Goal: Transaction & Acquisition: Purchase product/service

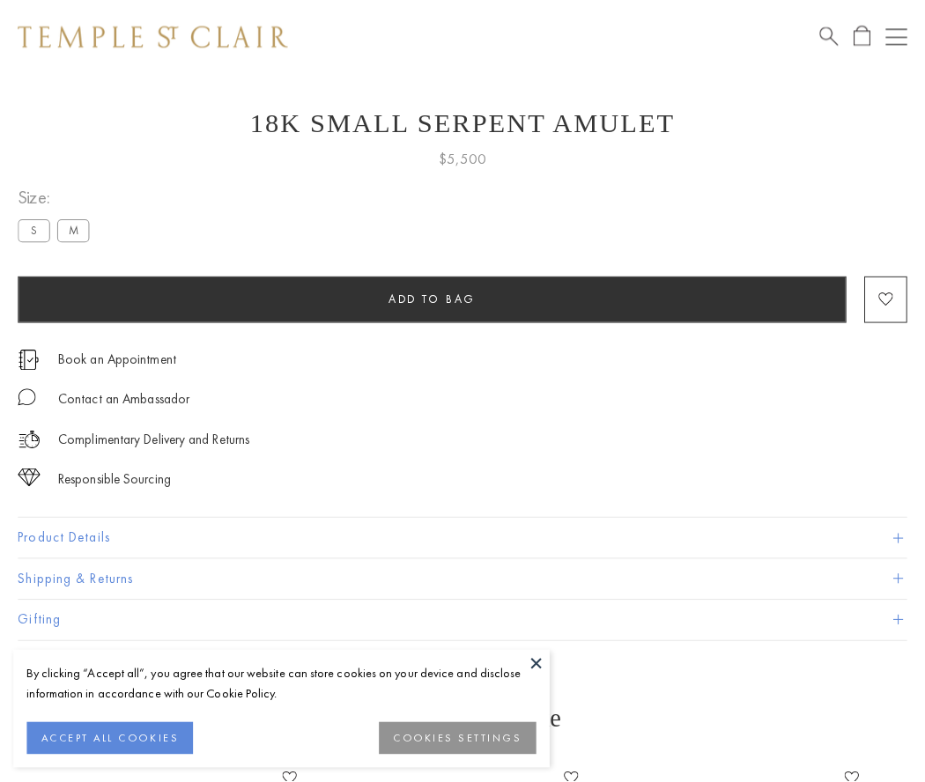
scroll to position [70, 0]
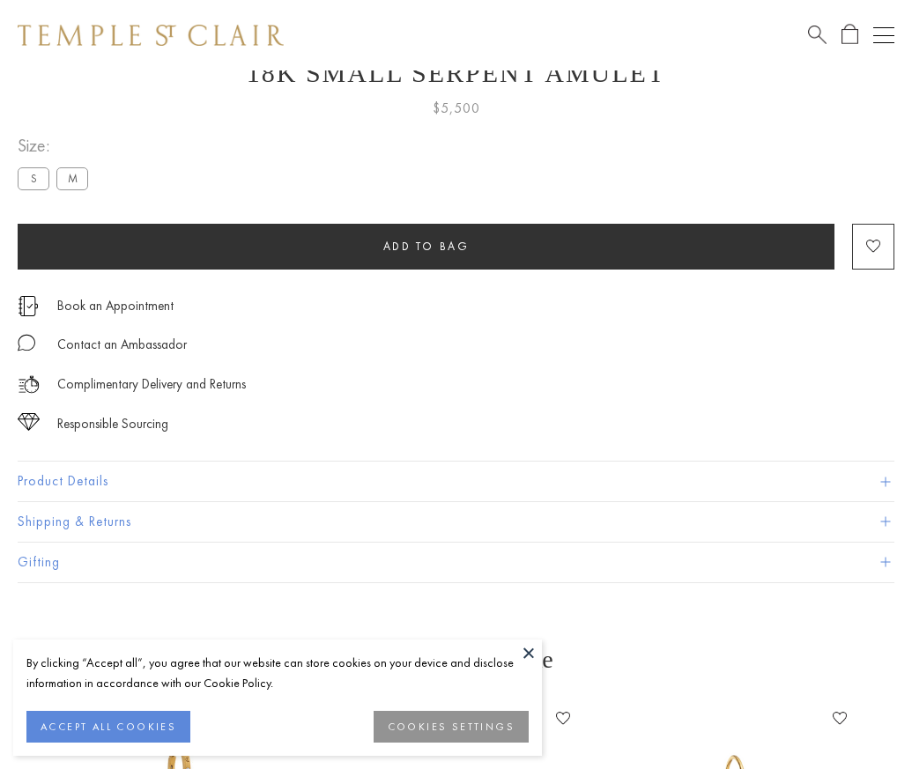
click at [425, 246] on span "Add to bag" at bounding box center [426, 246] width 86 height 15
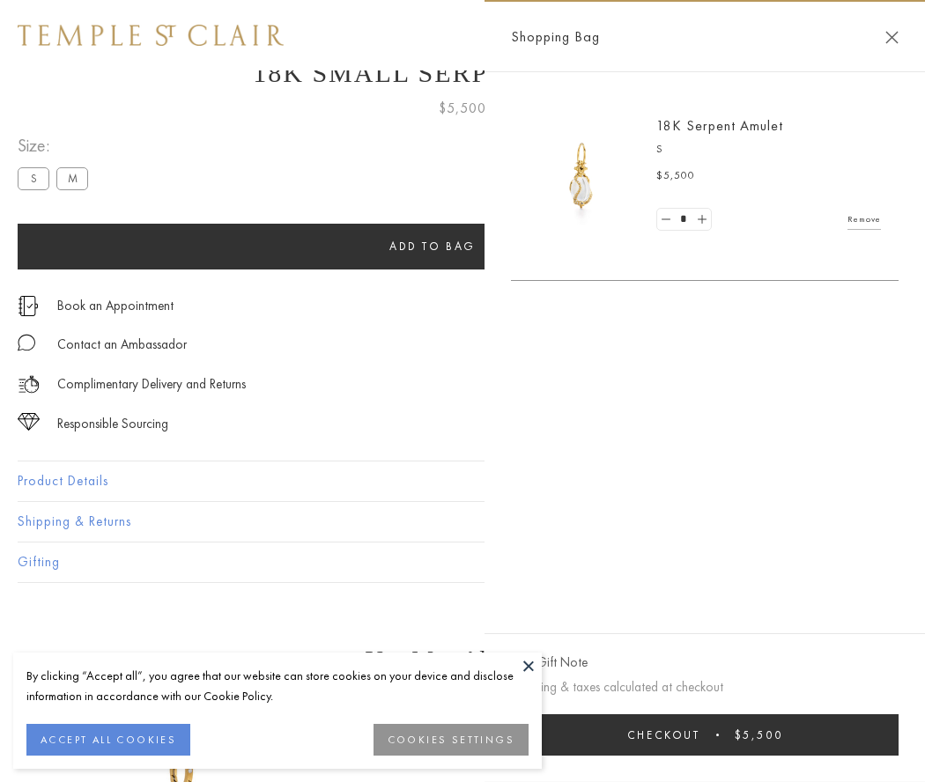
click at [700, 735] on span "Checkout" at bounding box center [663, 735] width 73 height 15
